Goal: Task Accomplishment & Management: Complete application form

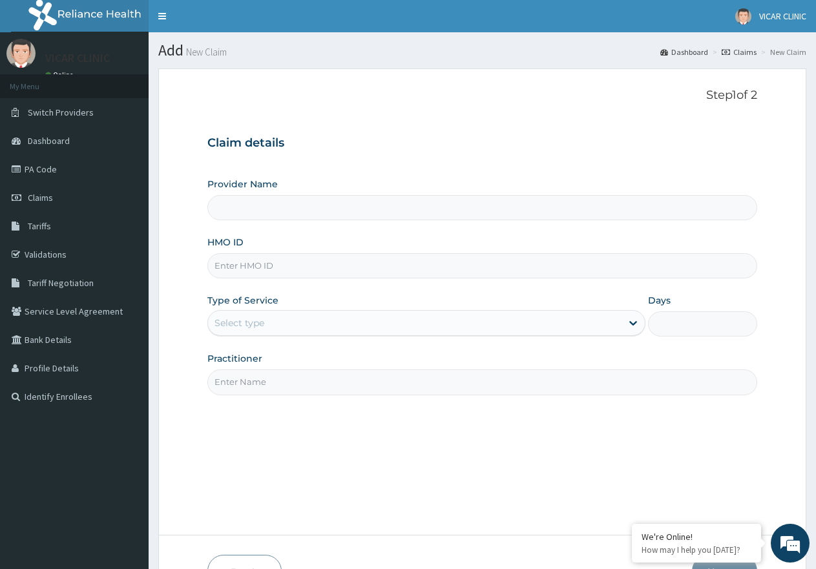
click at [245, 254] on input "HMO ID" at bounding box center [482, 265] width 550 height 25
type input "OIC/10023/B"
click at [309, 325] on div "Select type" at bounding box center [414, 323] width 413 height 21
click at [302, 269] on input "OIC/10023/B" at bounding box center [482, 265] width 550 height 25
click at [315, 324] on div "Select type" at bounding box center [414, 323] width 413 height 21
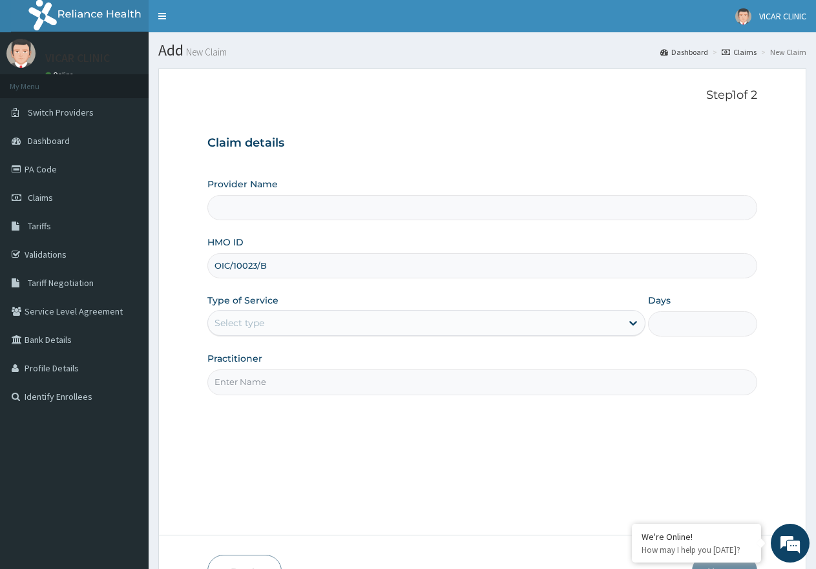
drag, startPoint x: 282, startPoint y: 265, endPoint x: 187, endPoint y: 265, distance: 94.9
click at [187, 265] on form "Step 1 of 2 Claim details Provider Name HMO ID OIC/10023/B Type of Service Sele…" at bounding box center [482, 338] width 648 height 540
